Goal: Navigation & Orientation: Find specific page/section

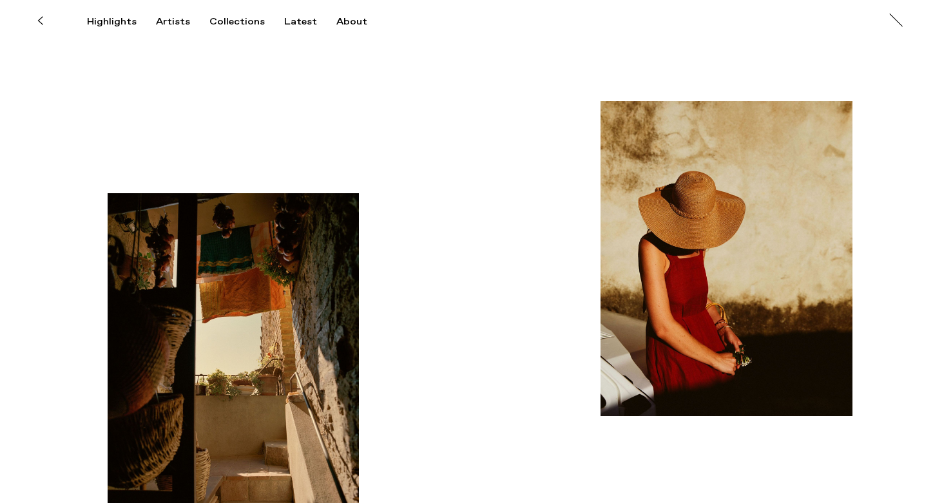
scroll to position [9475, 0]
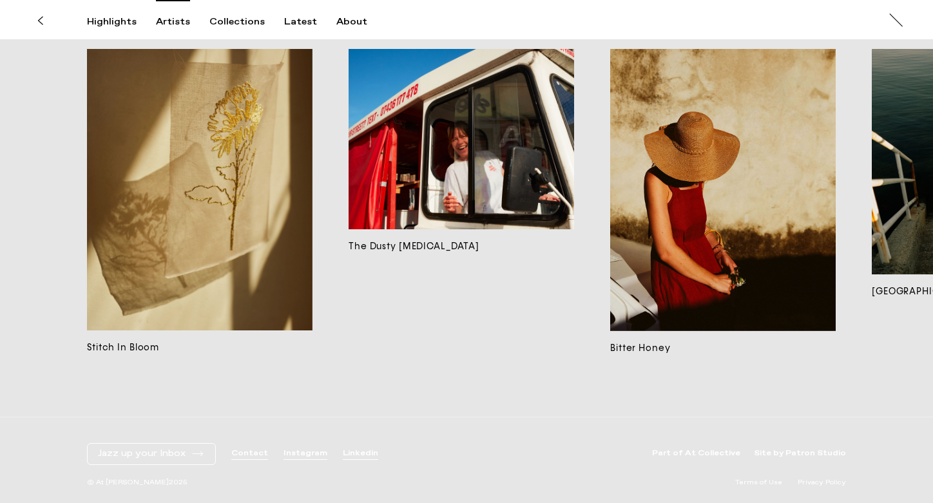
click at [164, 23] on div "Artists" at bounding box center [173, 22] width 34 height 12
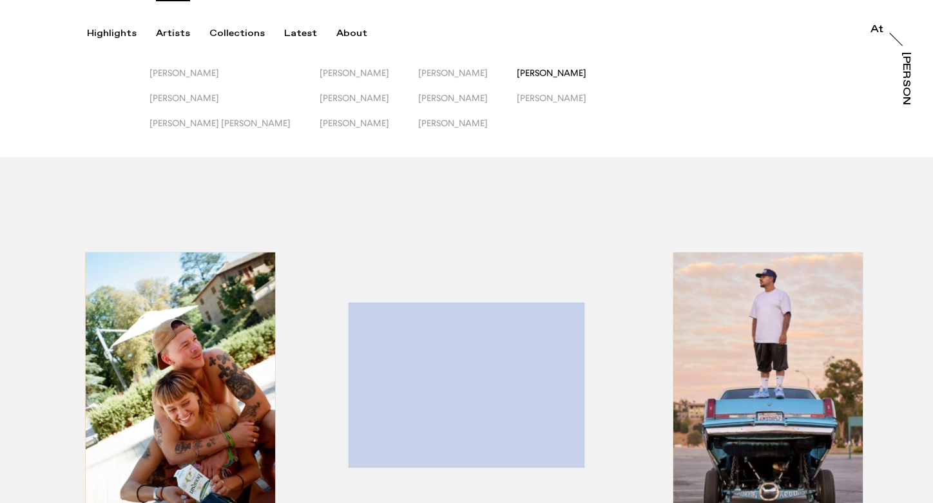
click at [517, 75] on span "[PERSON_NAME]" at bounding box center [552, 73] width 70 height 10
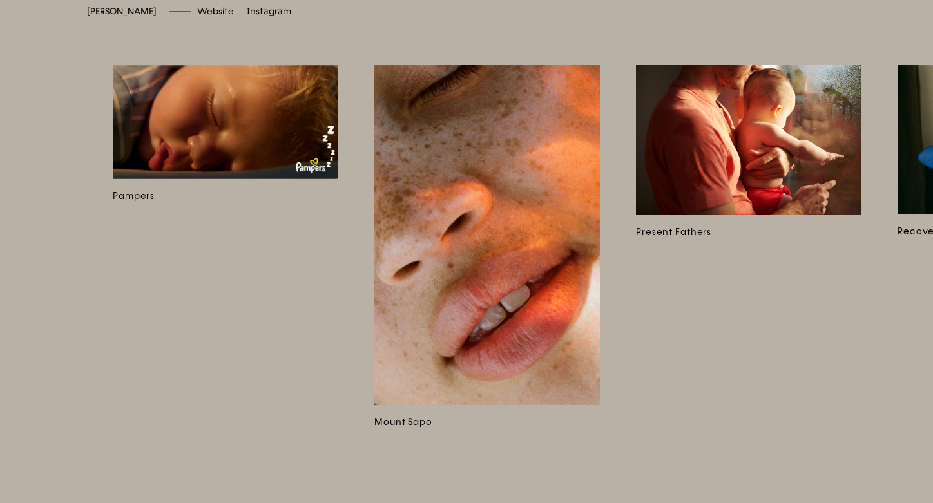
scroll to position [0, 1024]
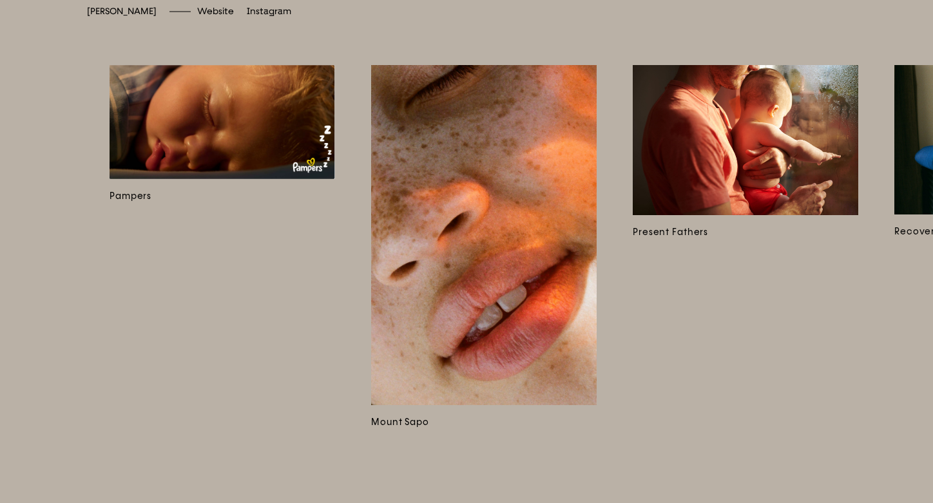
click at [263, 179] on img at bounding box center [222, 122] width 225 height 114
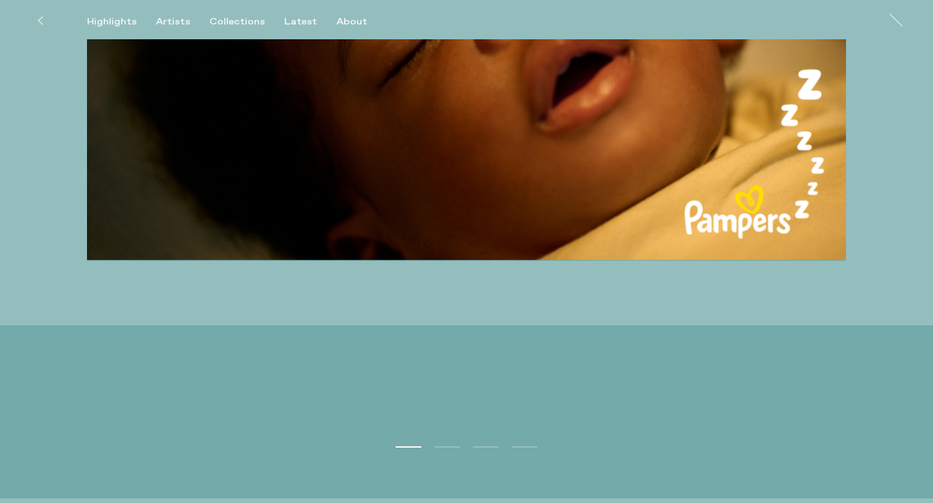
scroll to position [3009, 0]
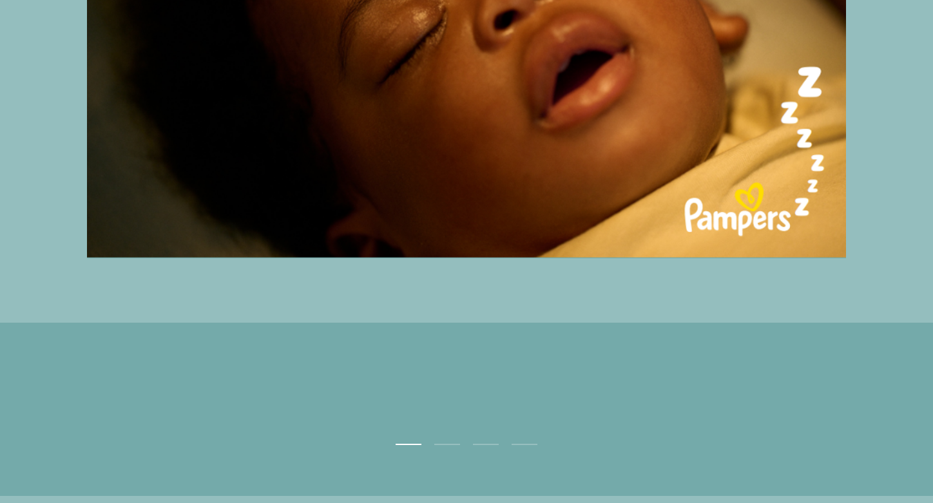
click at [444, 444] on button "2" at bounding box center [447, 444] width 26 height 1
click at [492, 440] on ul "1 2 3 4" at bounding box center [466, 419] width 933 height 59
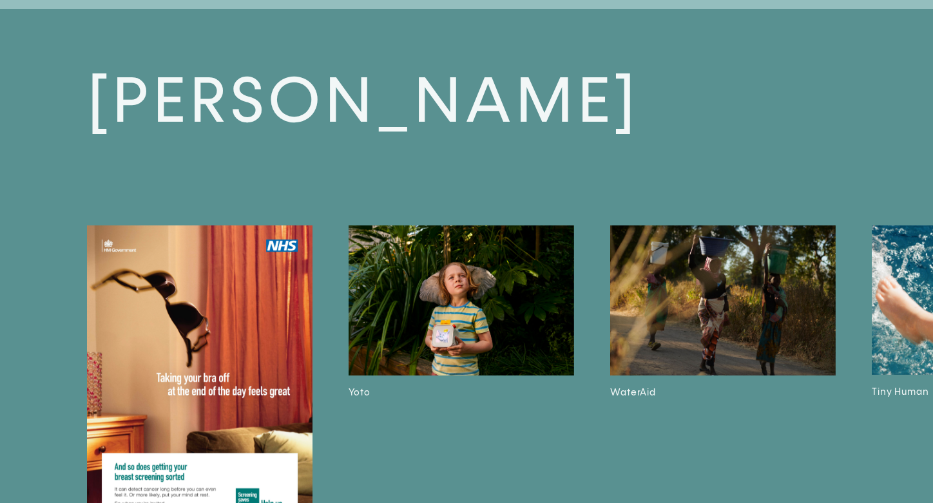
scroll to position [4050, 0]
